Goal: Transaction & Acquisition: Purchase product/service

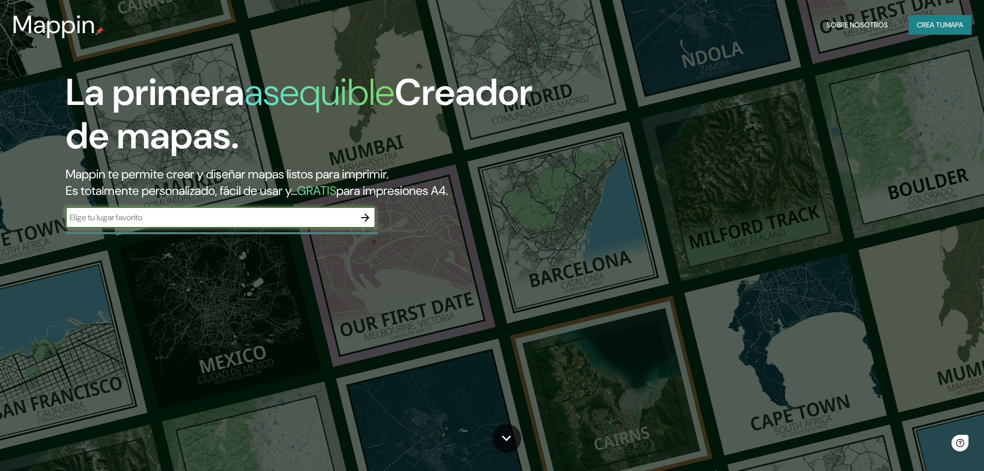
click at [294, 220] on input "text" at bounding box center [210, 217] width 289 height 12
type input "[STREET_ADDRESS]"
click at [366, 223] on icon "button" at bounding box center [365, 217] width 12 height 12
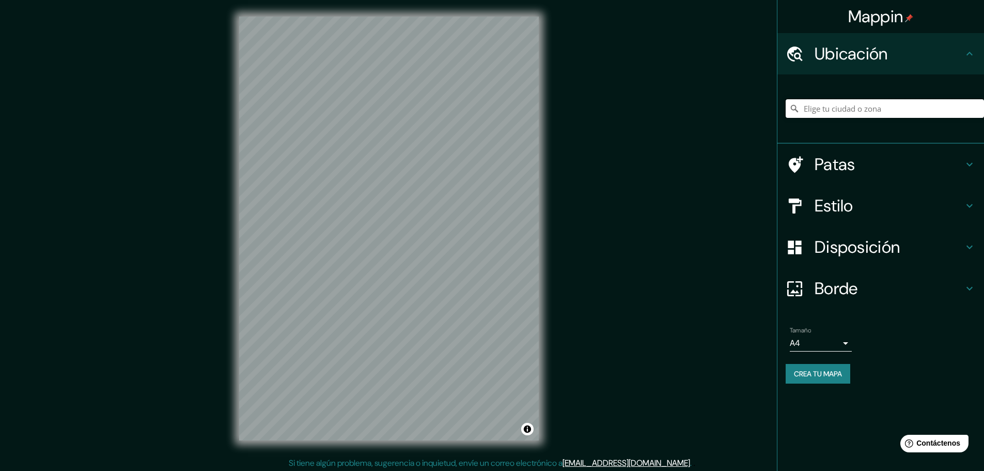
click at [839, 105] on input "Elige tu ciudad o zona" at bounding box center [885, 108] width 198 height 19
paste input "[STREET_ADDRESS]"
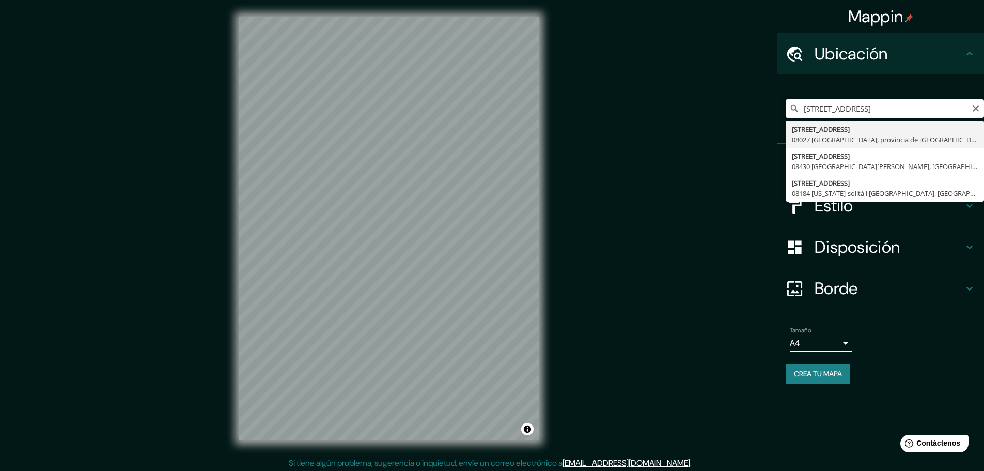
type input "[STREET_ADDRESS]"
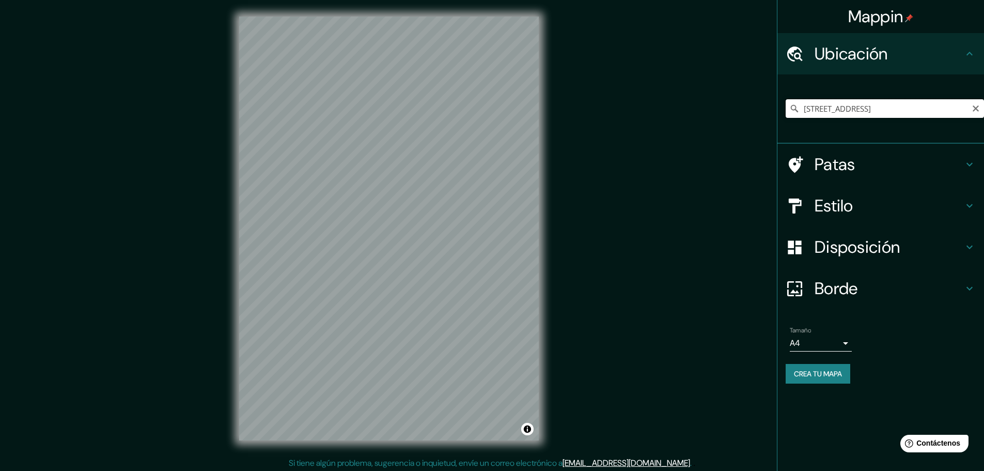
click at [981, 113] on input "[STREET_ADDRESS]" at bounding box center [885, 108] width 198 height 19
click at [977, 111] on icon "Claro" at bounding box center [976, 108] width 8 height 8
paste input "[PERSON_NAME][STREET_ADDRESS][PERSON_NAME]"
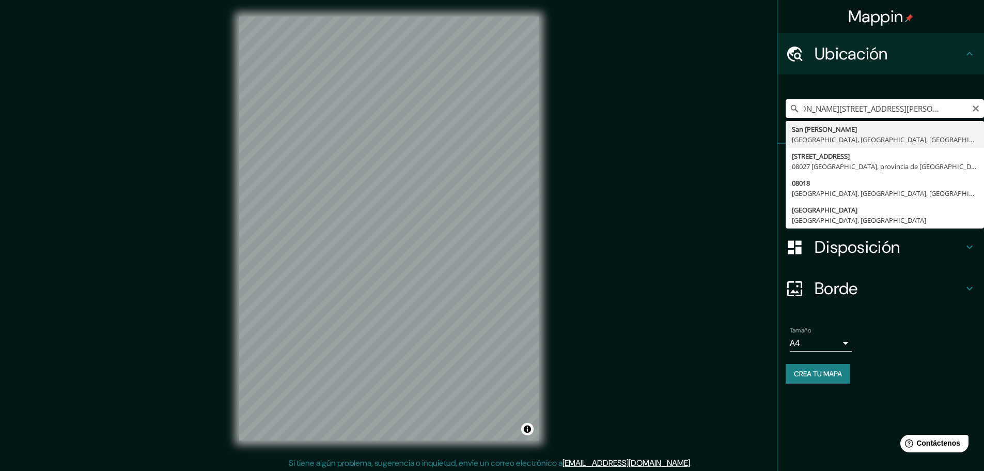
type input "[GEOGRAPHIC_DATA][PERSON_NAME], [GEOGRAPHIC_DATA], [GEOGRAPHIC_DATA], [GEOGRAPH…"
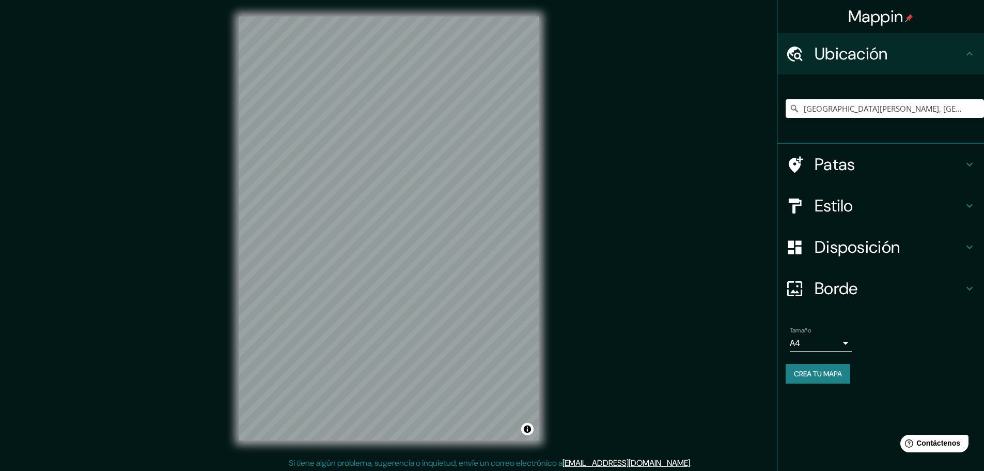
click at [967, 209] on icon at bounding box center [969, 205] width 12 height 12
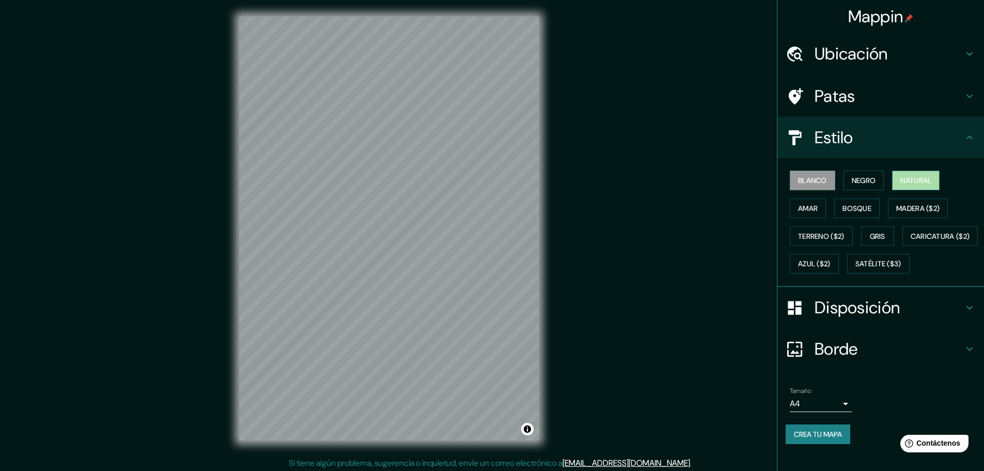
click at [926, 183] on font "Natural" at bounding box center [915, 180] width 31 height 9
click at [798, 183] on font "Blanco" at bounding box center [812, 180] width 29 height 9
click at [903, 179] on font "Natural" at bounding box center [915, 180] width 31 height 9
click at [852, 179] on font "Negro" at bounding box center [864, 180] width 24 height 9
click at [790, 208] on button "Amar" at bounding box center [808, 208] width 36 height 20
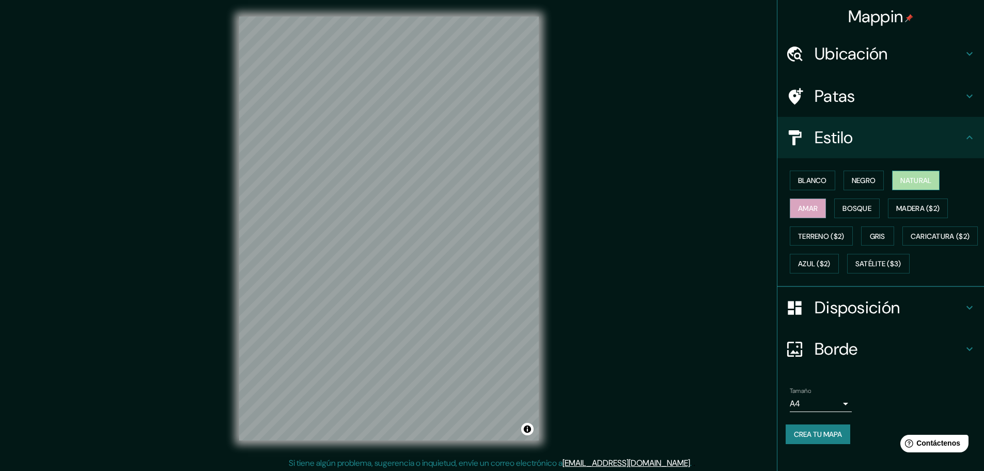
click at [914, 171] on button "Natural" at bounding box center [916, 180] width 48 height 20
click at [862, 172] on button "Negro" at bounding box center [863, 180] width 41 height 20
click at [808, 180] on font "Blanco" at bounding box center [812, 180] width 29 height 9
click at [852, 180] on font "Negro" at bounding box center [864, 180] width 24 height 9
